Goal: Transaction & Acquisition: Book appointment/travel/reservation

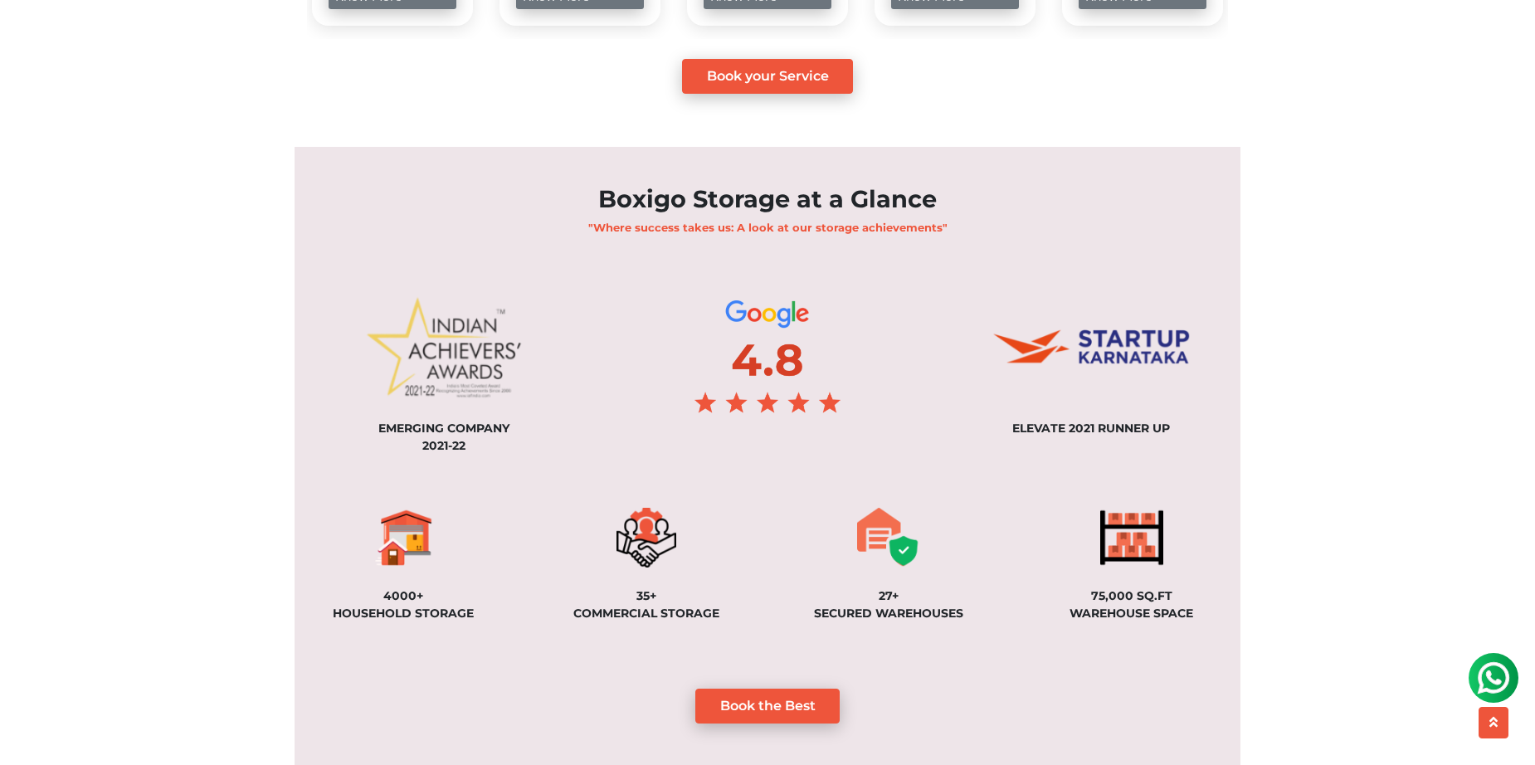
scroll to position [1039, 0]
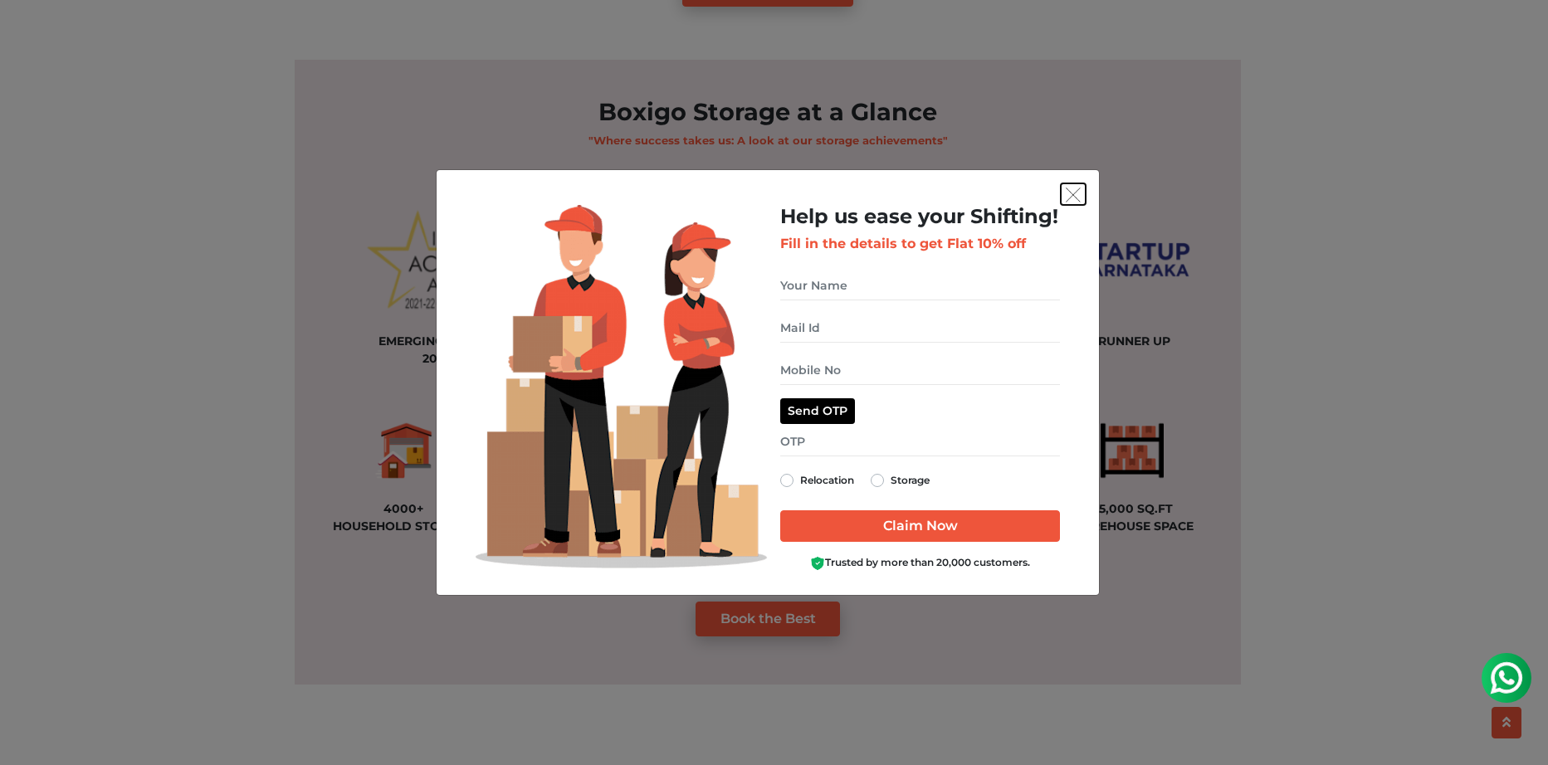
click at [1073, 194] on img "get free quote dialog" at bounding box center [1073, 195] width 15 height 15
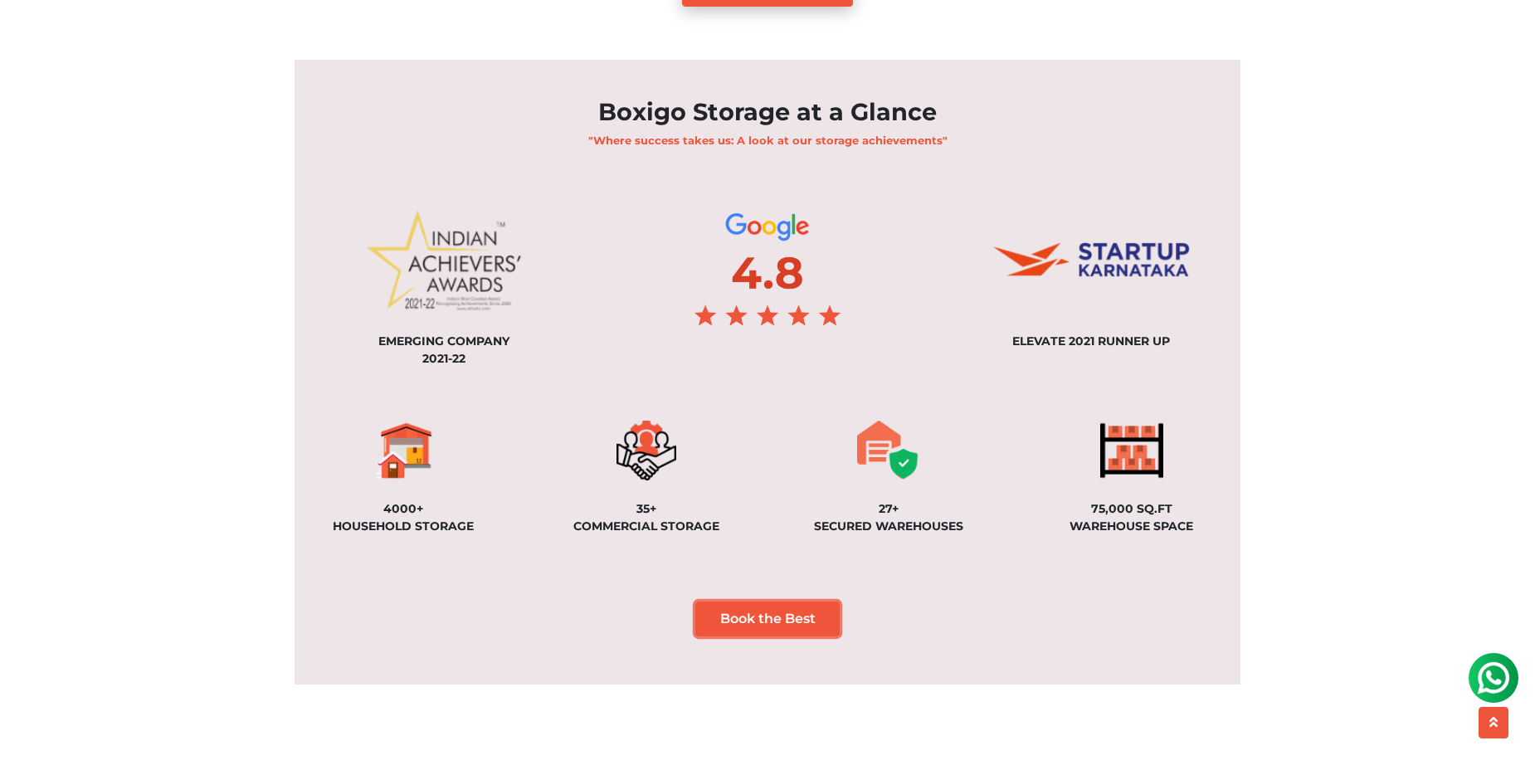
click at [749, 634] on link "Book the Best" at bounding box center [767, 619] width 145 height 35
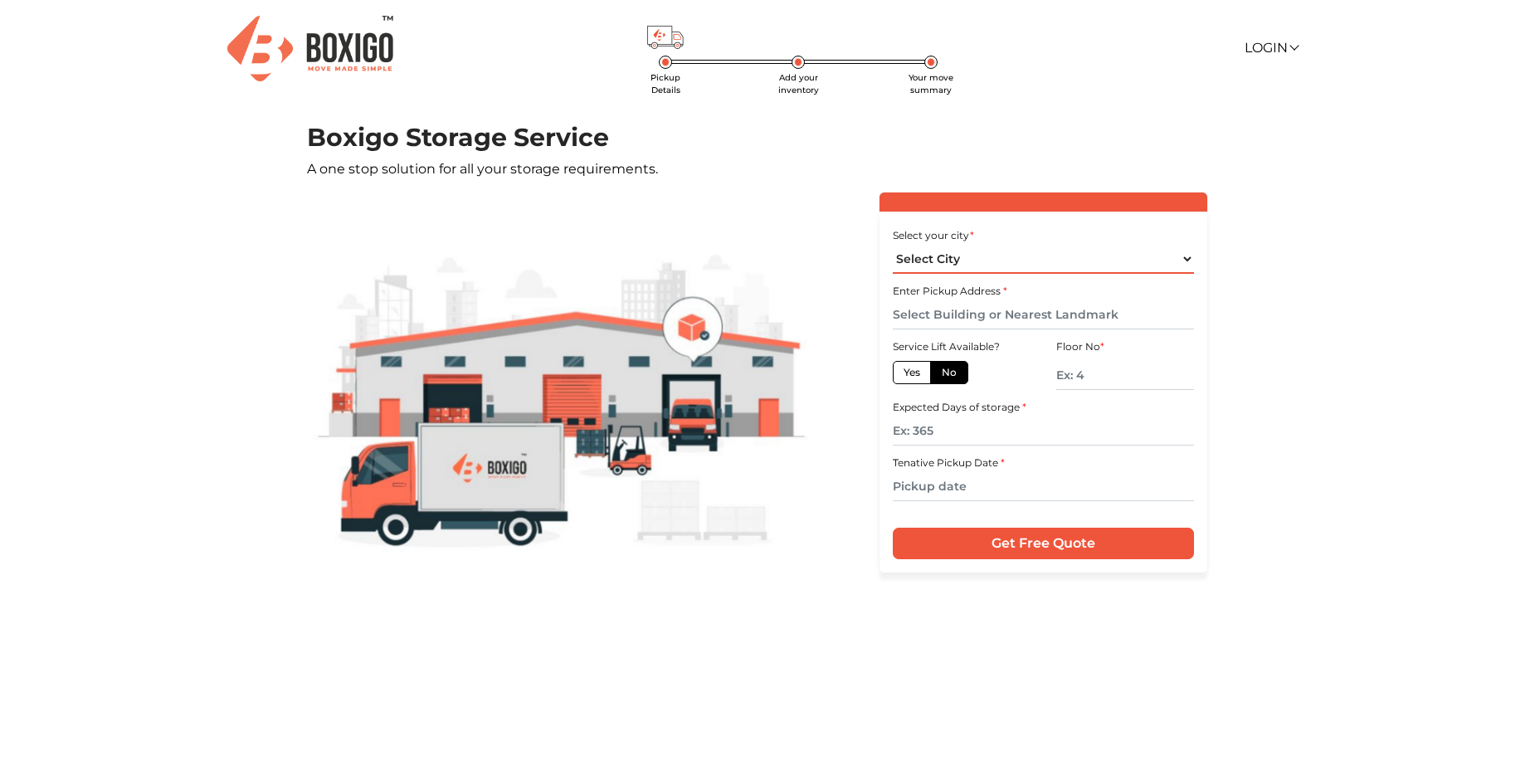
click at [964, 262] on select "Select City [GEOGRAPHIC_DATA] [GEOGRAPHIC_DATA] [GEOGRAPHIC_DATA] [GEOGRAPHIC_D…" at bounding box center [1043, 259] width 300 height 29
select select "Coimbatore"
click at [893, 245] on select "Select City Bangalore Bengaluru Bhopal Bhubaneswar Chennai Coimbatore Cuttack D…" at bounding box center [1043, 259] width 300 height 29
click at [963, 315] on input "text" at bounding box center [1043, 314] width 300 height 29
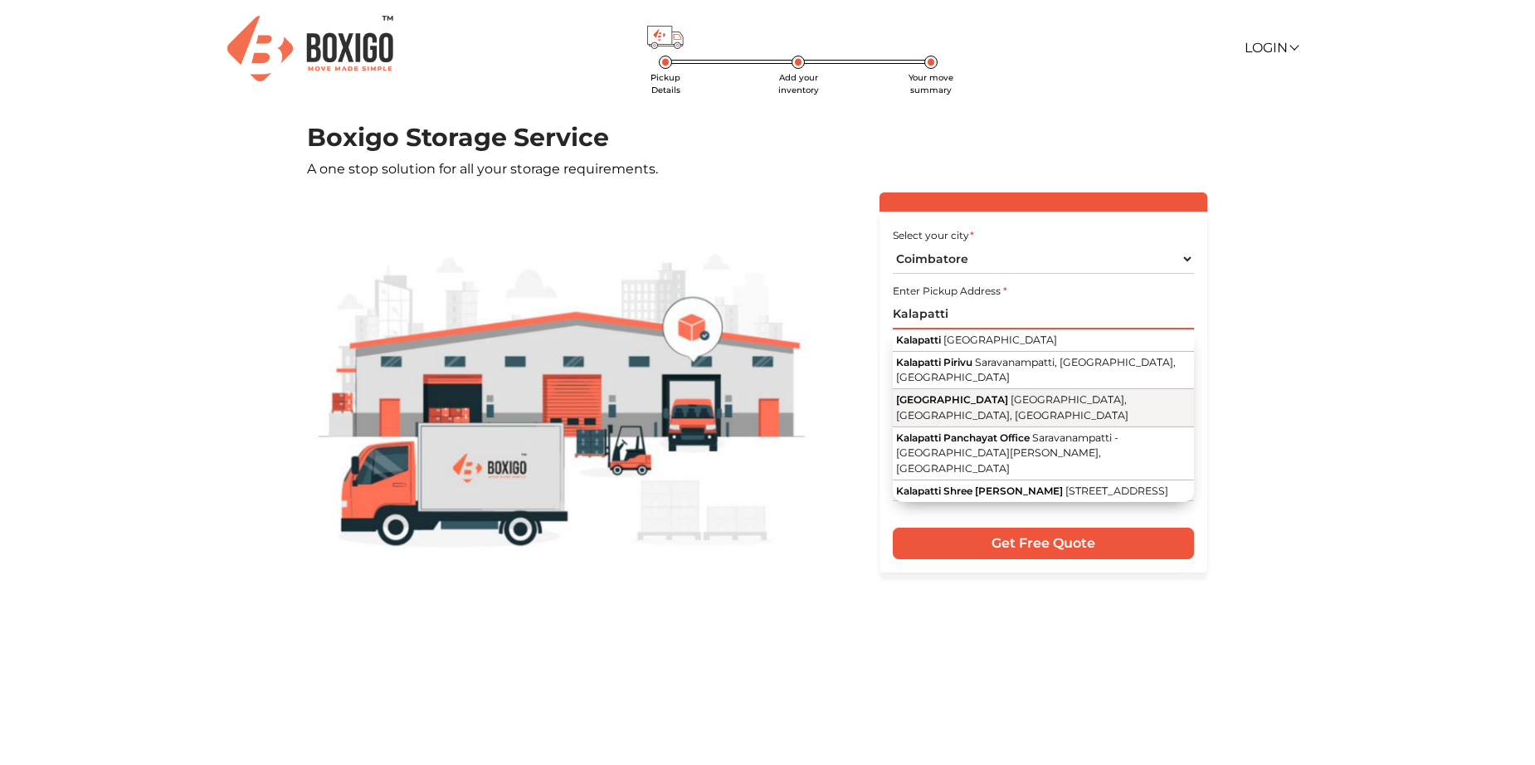
scroll to position [30, 0]
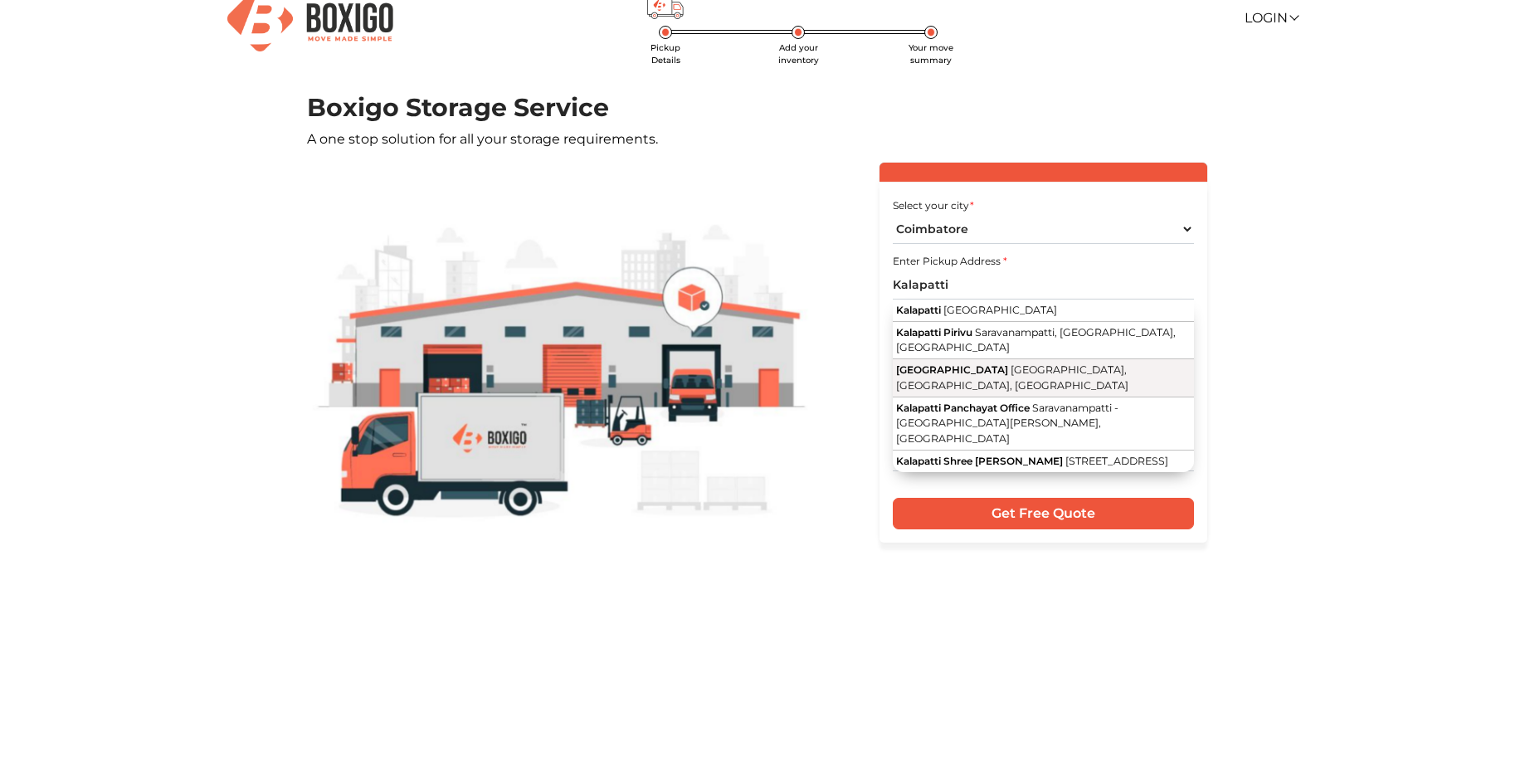
click at [984, 363] on button "Kalapatti Main Road Nehru Nagar West, Coimbatore, Tamil Nadu" at bounding box center [1043, 377] width 300 height 37
type input "Kalapatti Main Road, Nehru Nagar West, Coimbatore, Tamil Nadu"
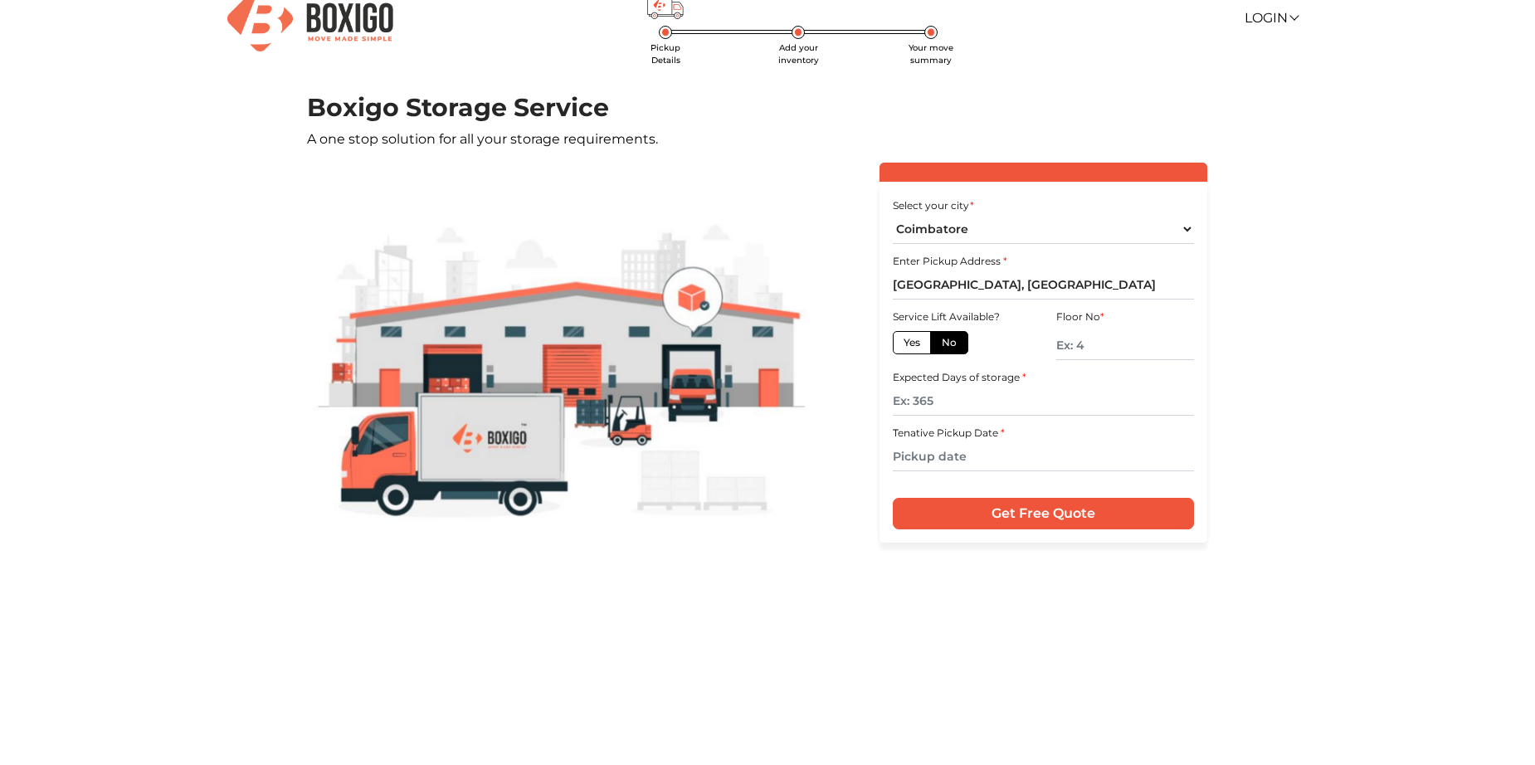
click at [914, 342] on label "Yes" at bounding box center [912, 342] width 38 height 23
click at [914, 342] on input "Yes" at bounding box center [909, 340] width 11 height 11
radio input "true"
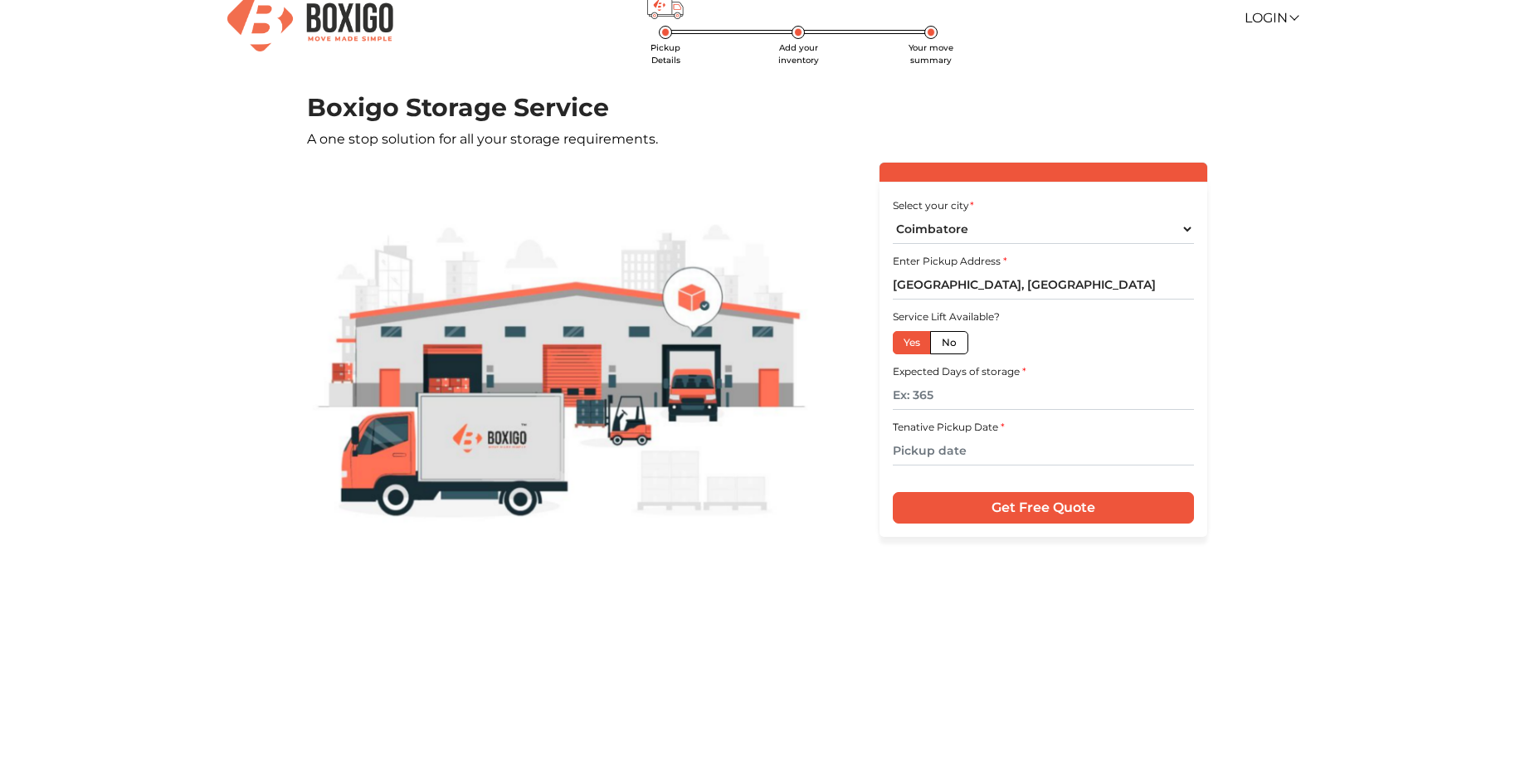
click at [940, 339] on label "No" at bounding box center [949, 342] width 38 height 23
click at [942, 339] on input "No" at bounding box center [947, 340] width 11 height 11
radio input "true"
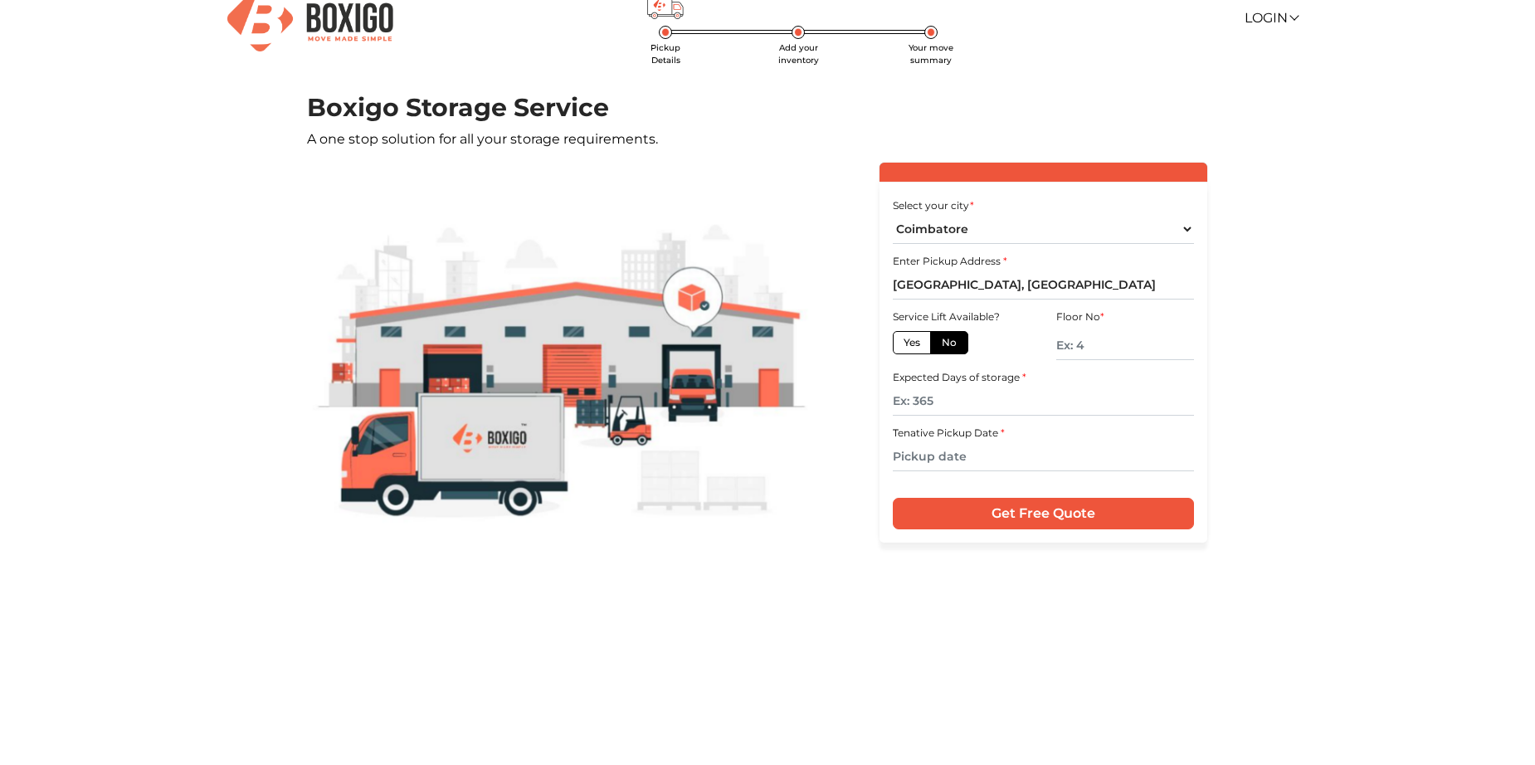
click at [920, 339] on label "Yes" at bounding box center [912, 342] width 38 height 23
click at [915, 339] on input "Yes" at bounding box center [909, 340] width 11 height 11
radio input "true"
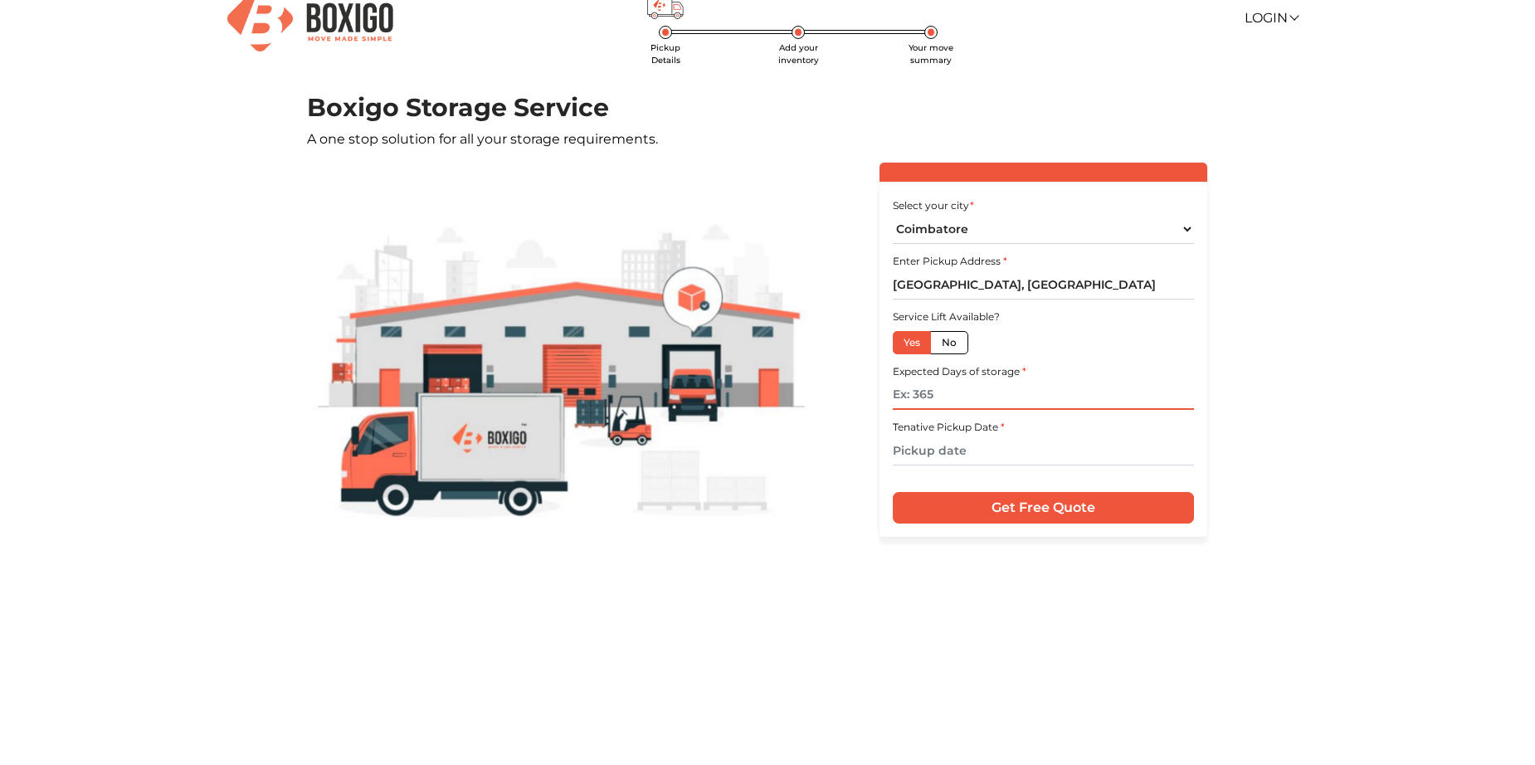
click at [935, 403] on input "text" at bounding box center [1043, 395] width 300 height 29
type input "150"
click at [974, 442] on input "text" at bounding box center [1043, 451] width 300 height 29
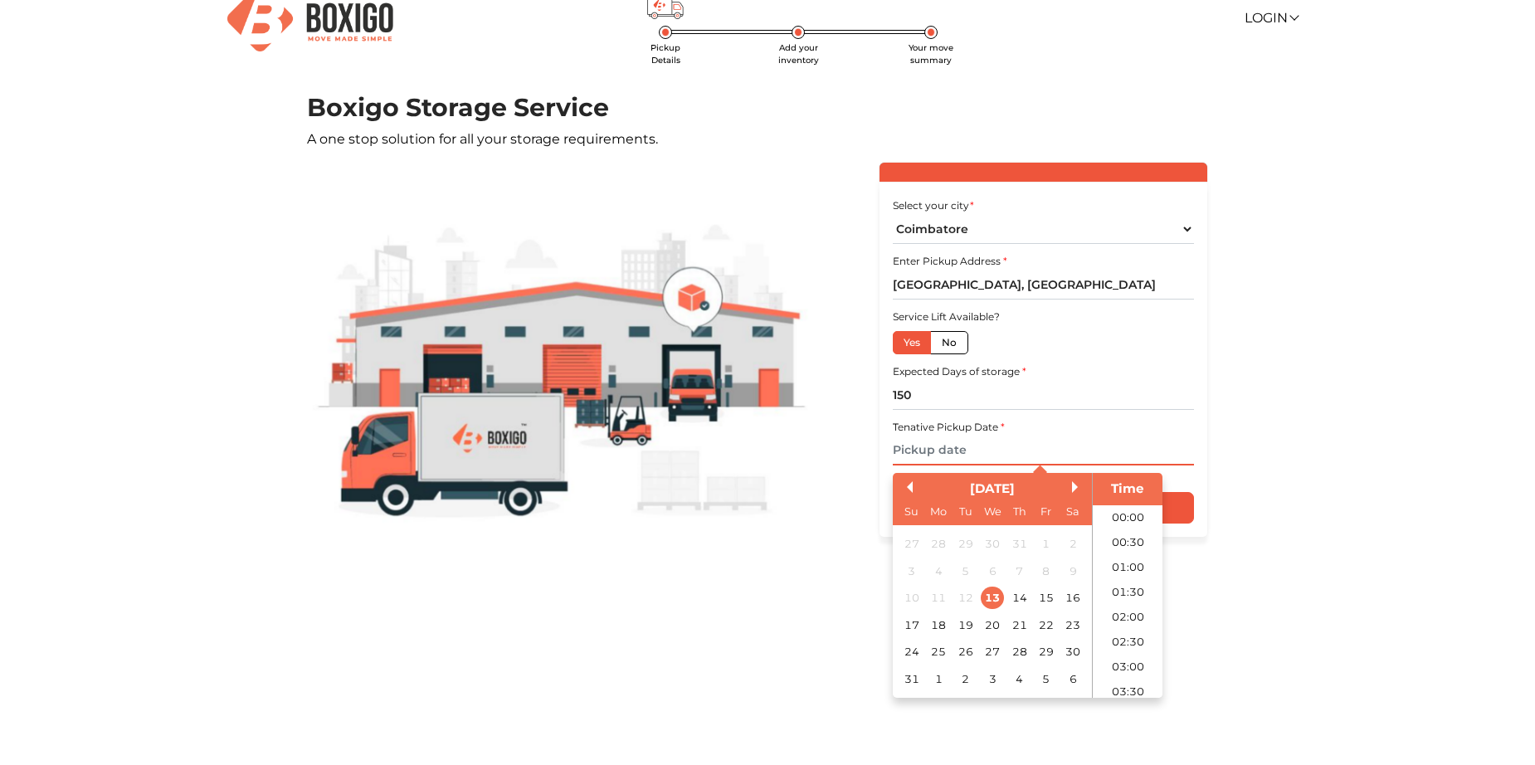
scroll to position [862, 0]
click at [998, 597] on div "13" at bounding box center [992, 599] width 22 height 22
click at [1052, 601] on div "15" at bounding box center [1046, 599] width 22 height 22
type input "15/08/2025 12:00 AM"
click at [1203, 561] on div "Select your city * Select City Bangalore Bengaluru Bhopal Bhubaneswar Chennai C…" at bounding box center [1044, 365] width 394 height 405
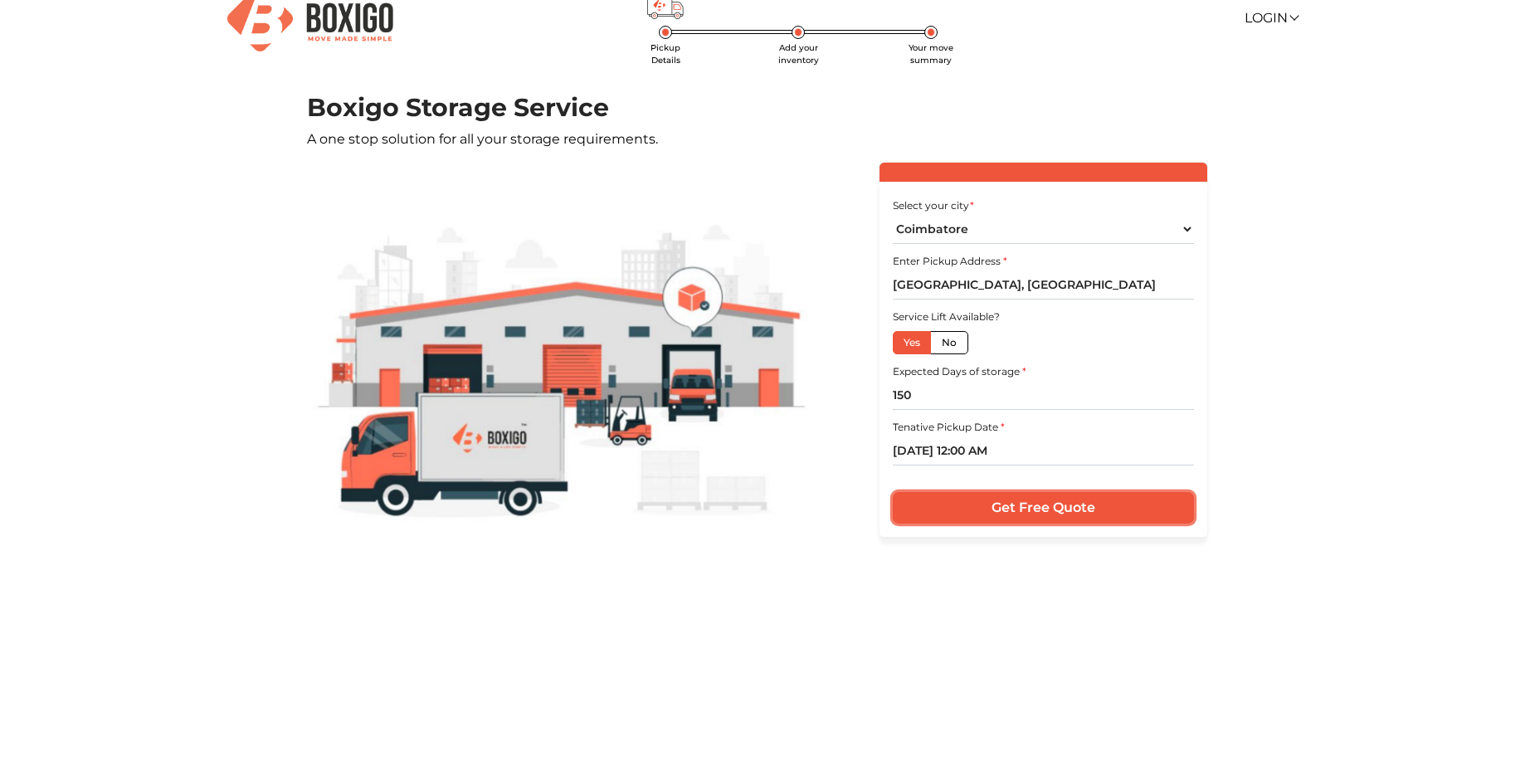
click at [1081, 510] on input "Get Free Quote" at bounding box center [1043, 508] width 300 height 32
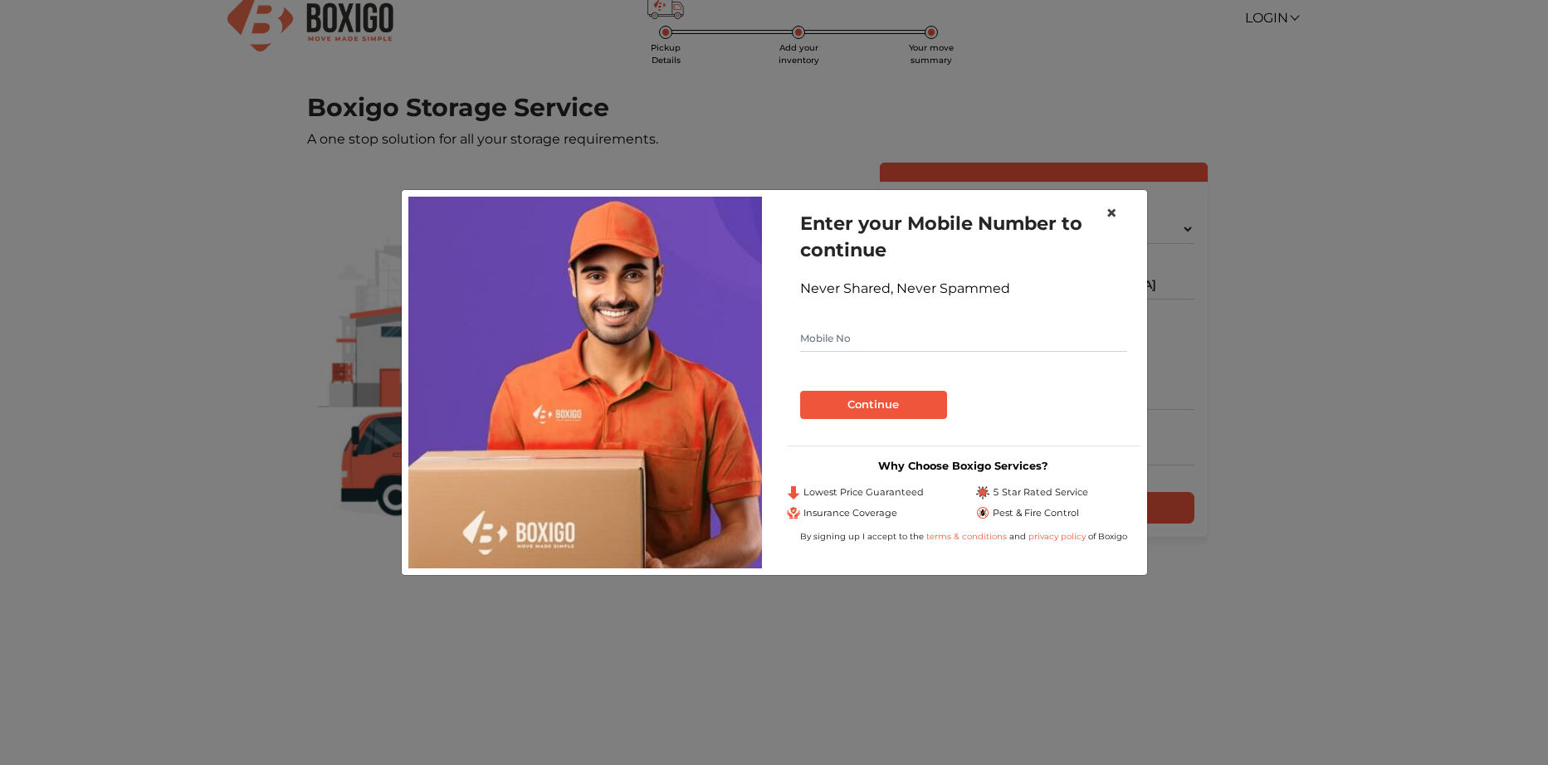
click at [1110, 217] on span "×" at bounding box center [1111, 213] width 12 height 24
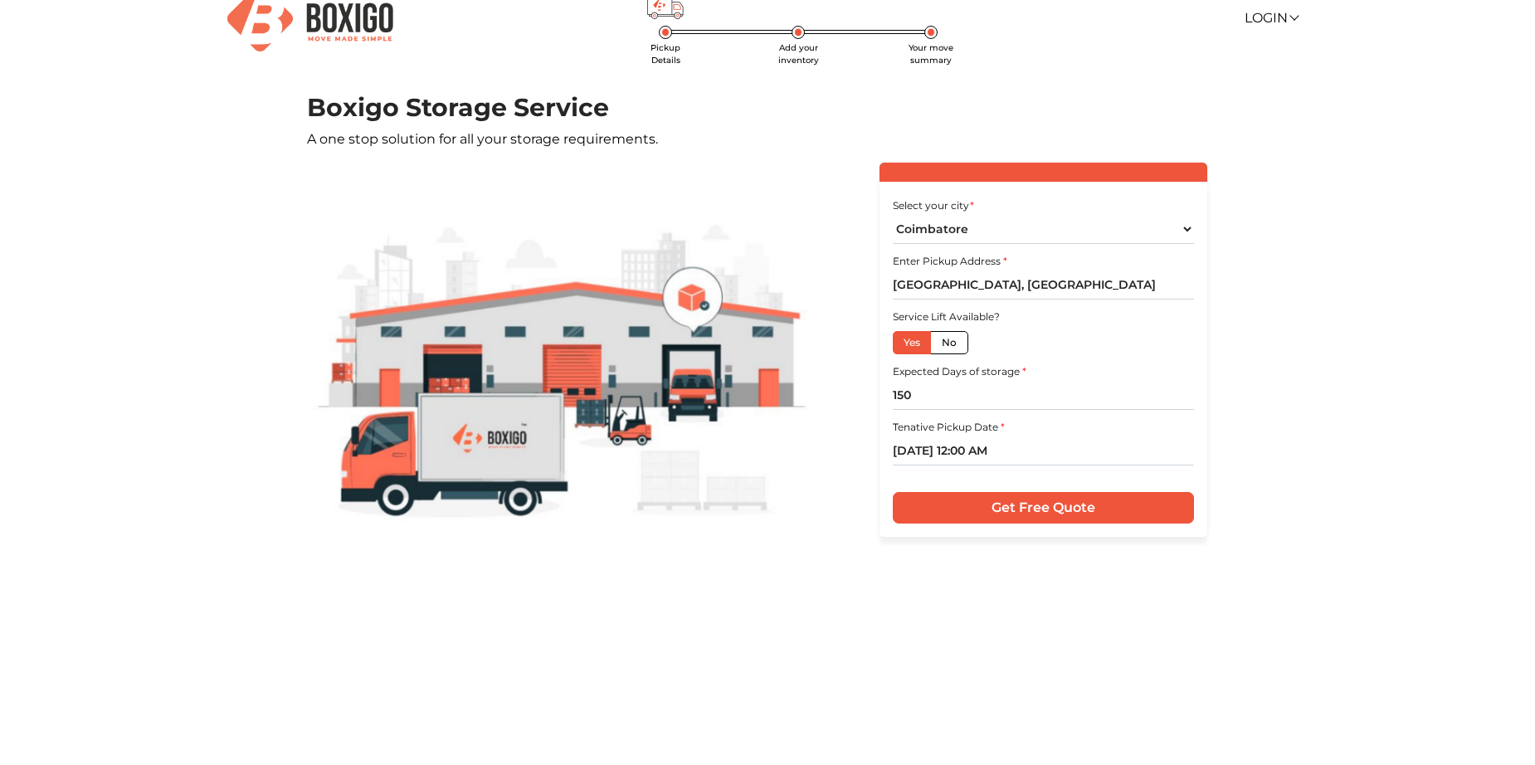
scroll to position [0, 0]
